Goal: Task Accomplishment & Management: Use online tool/utility

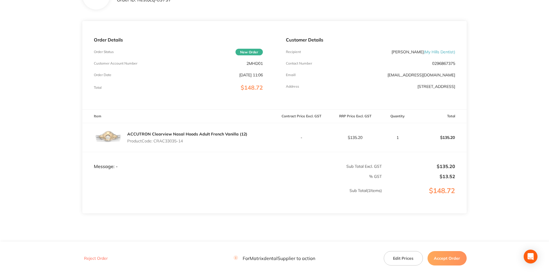
scroll to position [58, 0]
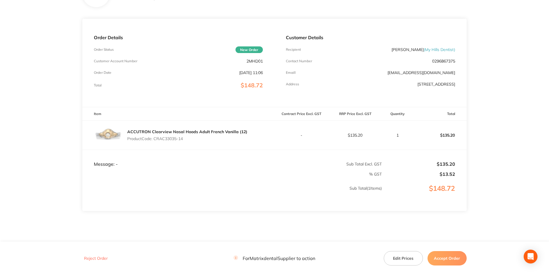
drag, startPoint x: 405, startPoint y: 256, endPoint x: 397, endPoint y: 253, distance: 8.2
click at [405, 256] on button "Edit Prices" at bounding box center [403, 258] width 39 height 14
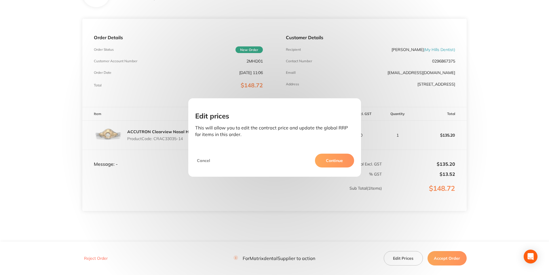
click at [332, 162] on button "Continue" at bounding box center [334, 161] width 39 height 14
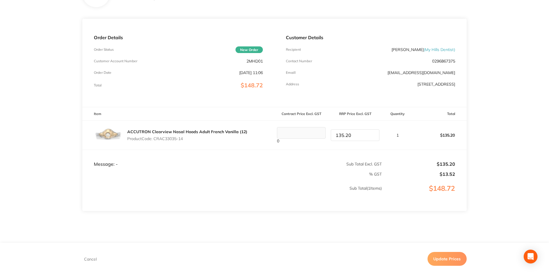
click at [319, 132] on tr "ACCUTRON Clearview Nasal Hoods Adult French Vanilla (12) Product Code: CRAC3303…" at bounding box center [274, 134] width 385 height 29
type input "140.40"
click at [446, 257] on button "Update Prices" at bounding box center [447, 259] width 39 height 14
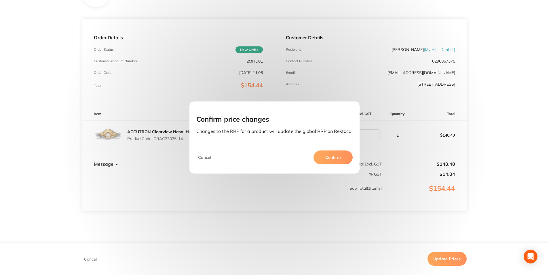
click at [330, 158] on button "Confirm" at bounding box center [333, 157] width 39 height 14
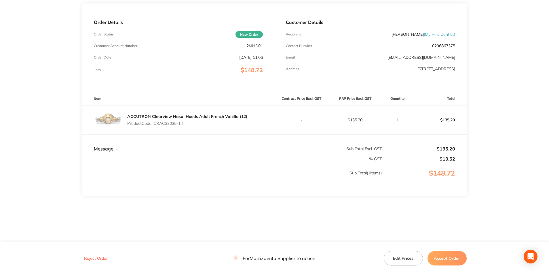
scroll to position [73, 0]
click at [444, 255] on button "Accept Order" at bounding box center [447, 258] width 39 height 14
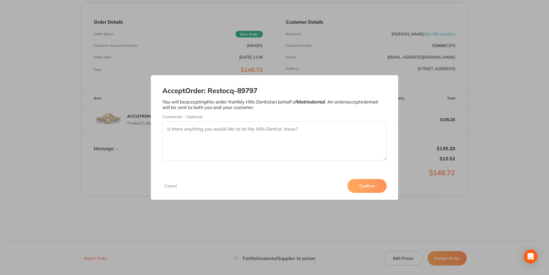
click at [188, 130] on textarea "Comments - Optional" at bounding box center [274, 140] width 224 height 39
type textarea "Thank you"
click at [381, 188] on button "Confirm" at bounding box center [367, 186] width 39 height 14
